Goal: Check status

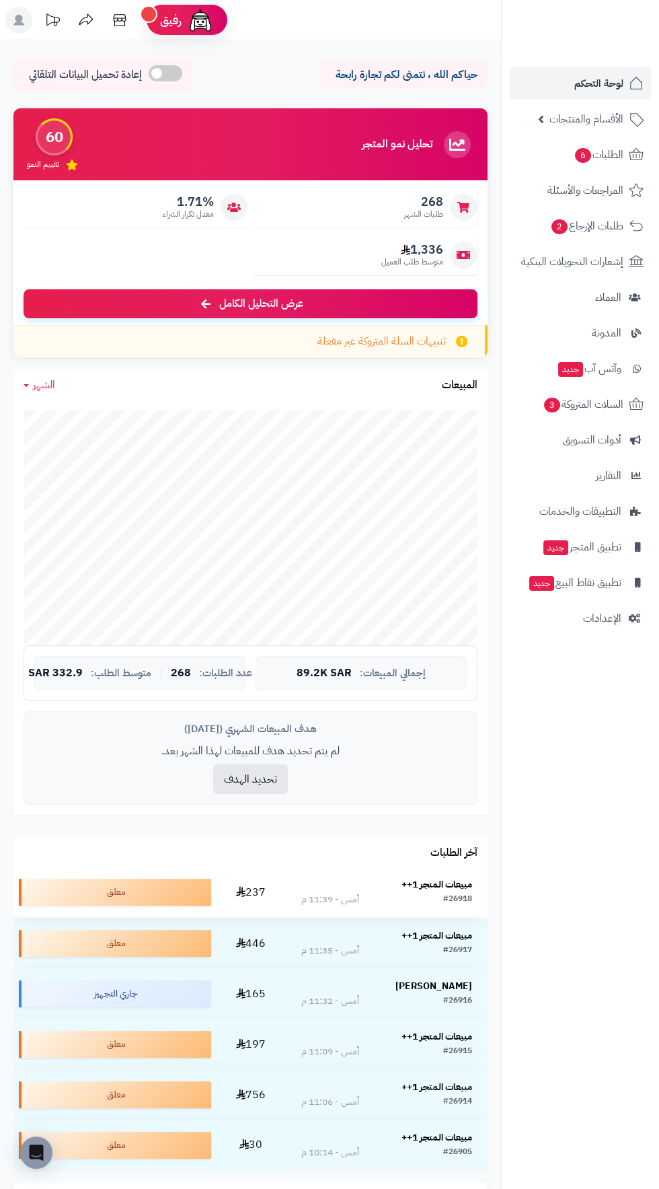
click at [457, 900] on div "#26918" at bounding box center [457, 899] width 29 height 13
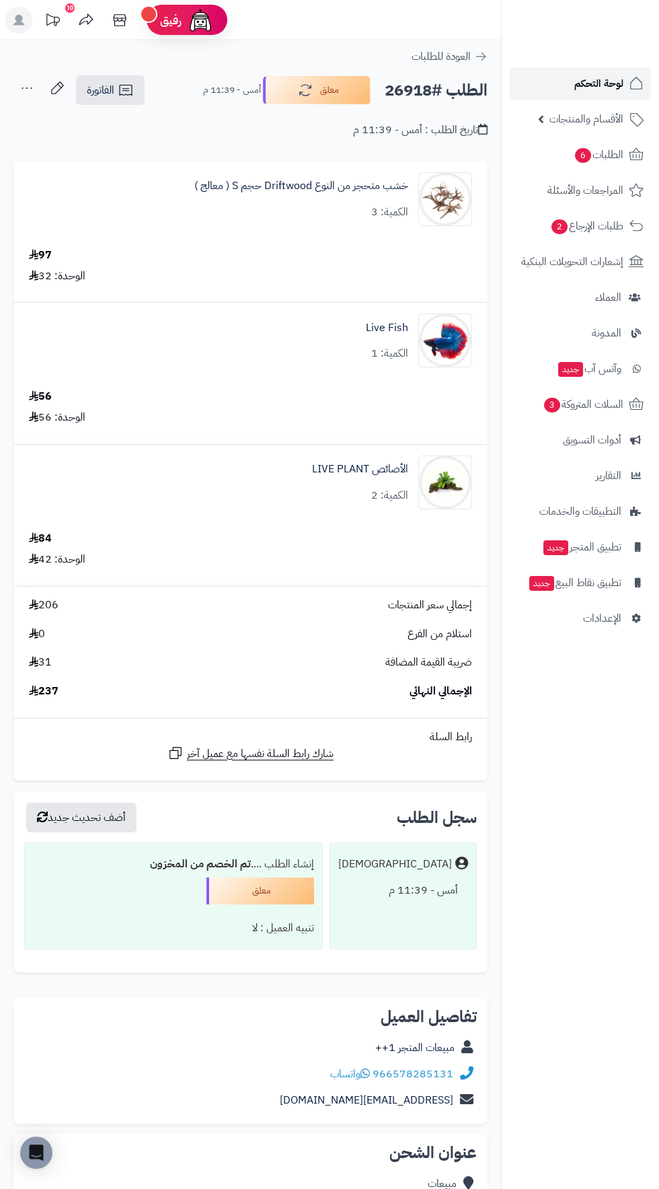
click at [600, 81] on span "لوحة التحكم" at bounding box center [598, 83] width 49 height 19
